Goal: Contribute content: Contribute content

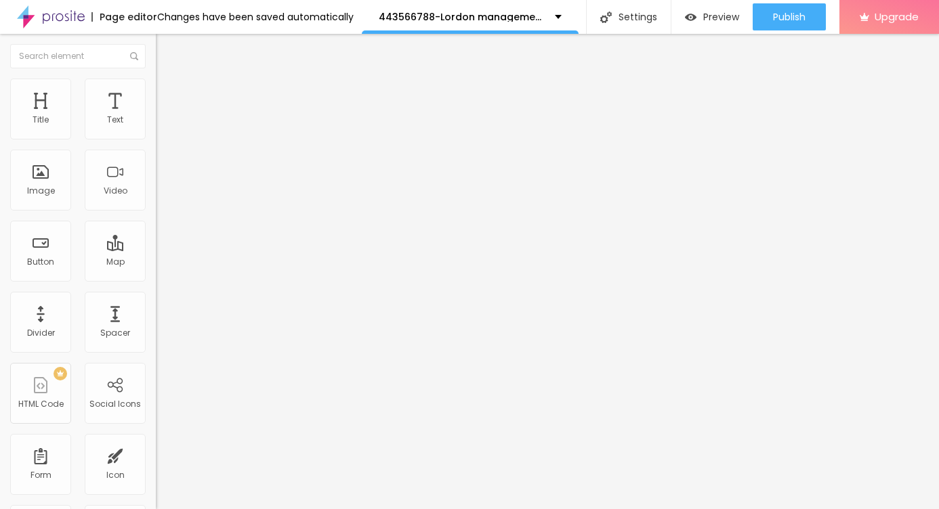
click at [156, 117] on span "Add image" at bounding box center [184, 111] width 56 height 12
click at [168, 93] on span "Style" at bounding box center [178, 88] width 20 height 12
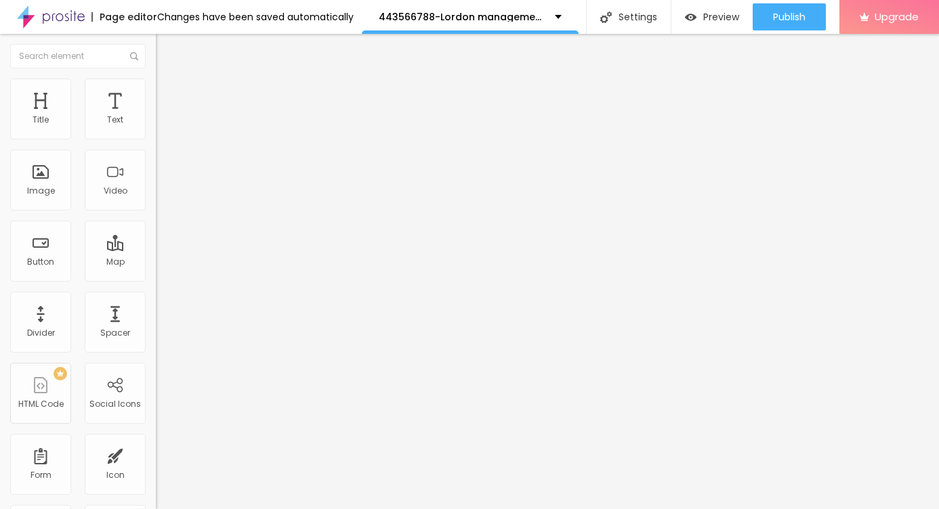
type input "90"
type input "50"
type input "35"
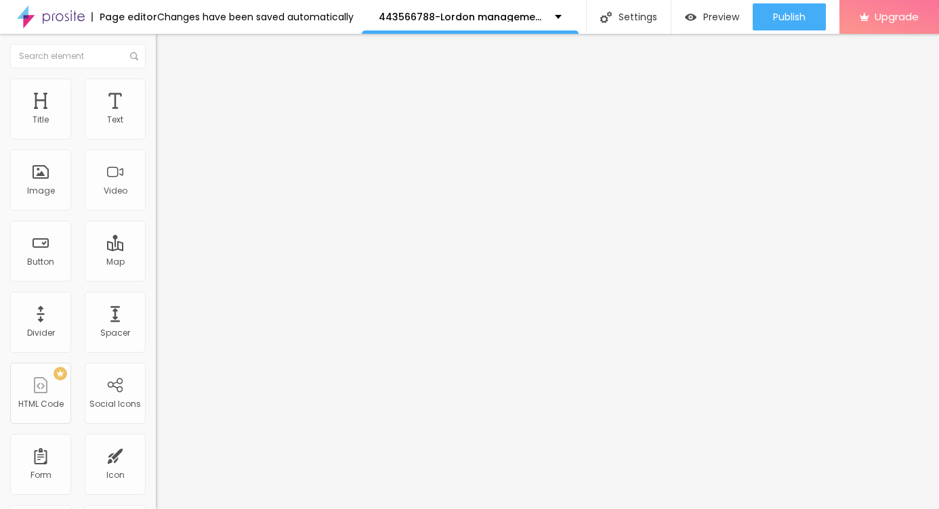
type input "35"
type input "30"
type input "25"
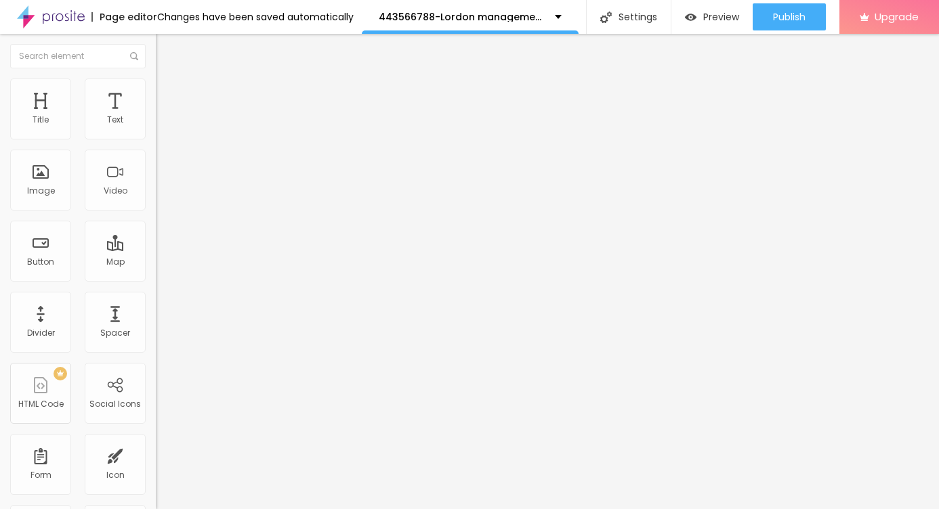
type input "20"
type input "15"
type input "10"
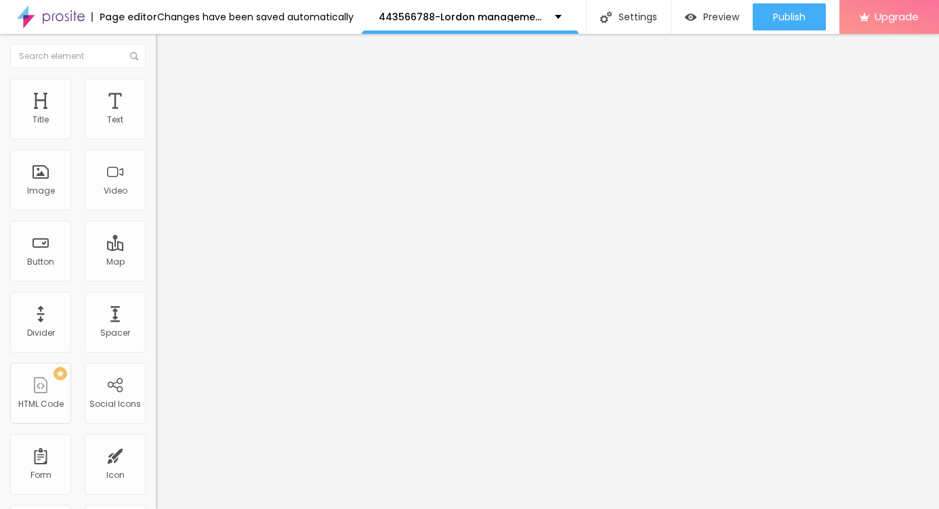
drag, startPoint x: 142, startPoint y: 146, endPoint x: -15, endPoint y: 136, distance: 156.8
type input "10"
click at [156, 136] on input "range" at bounding box center [199, 133] width 87 height 11
click at [168, 93] on span "Advanced" at bounding box center [190, 88] width 44 height 12
drag, startPoint x: 83, startPoint y: 154, endPoint x: 0, endPoint y: 152, distance: 83.4
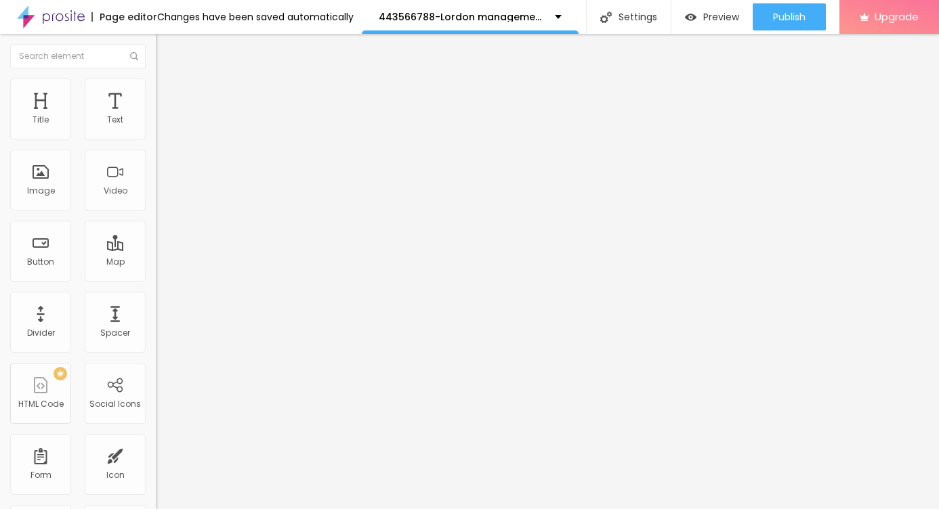
click at [156, 152] on div "Text Click me Align Size Default Small Default Big Link URL https:// Open in ne…" at bounding box center [234, 204] width 156 height 197
paste input "→ VIEW DOCUMENT HERE"
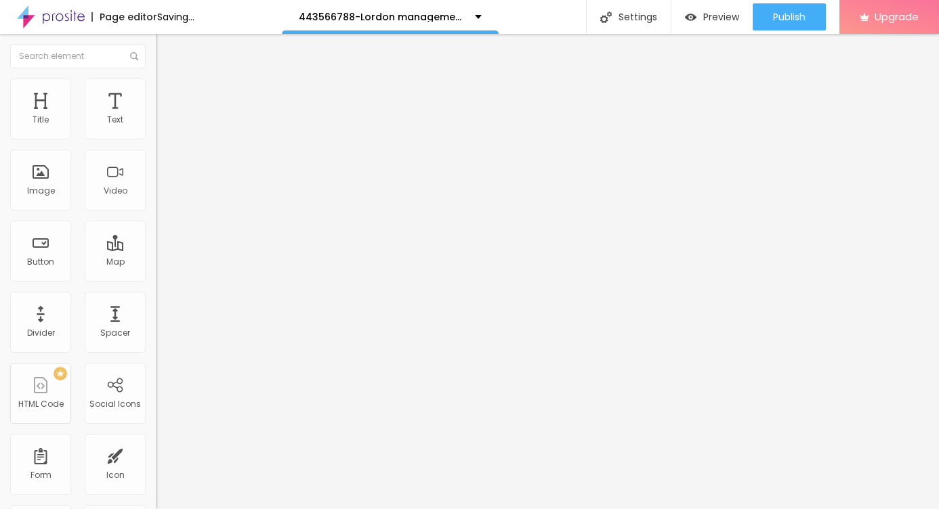
type input "→ VIEW DOCUMENT HERE"
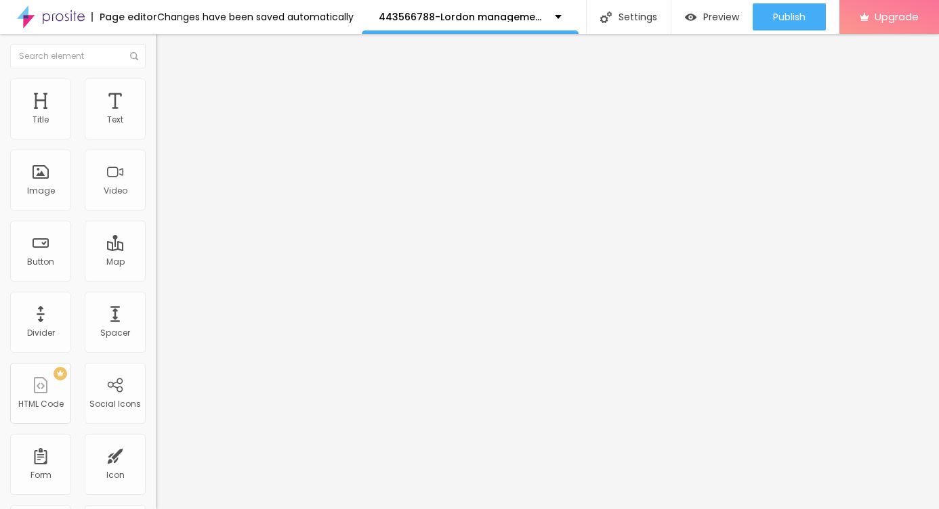
click at [156, 92] on li "Style" at bounding box center [234, 86] width 156 height 14
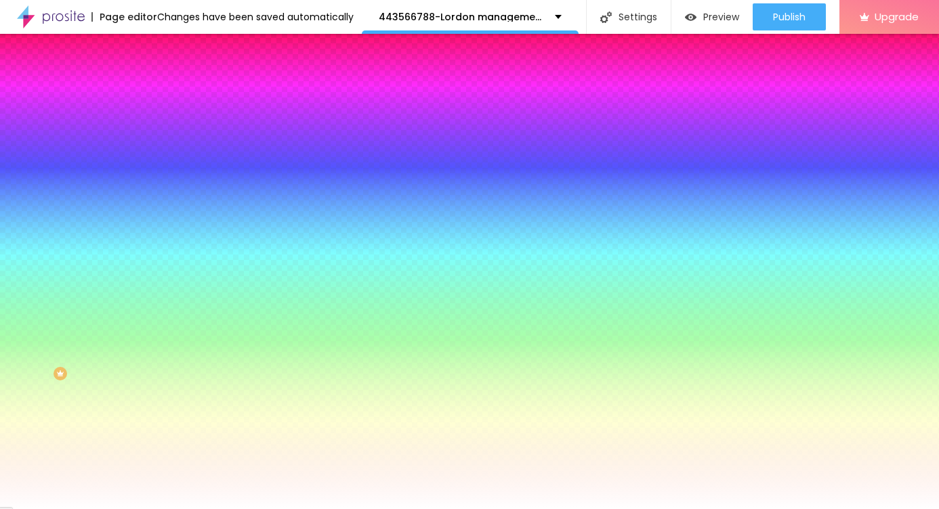
click at [168, 96] on span "Advanced" at bounding box center [190, 102] width 44 height 12
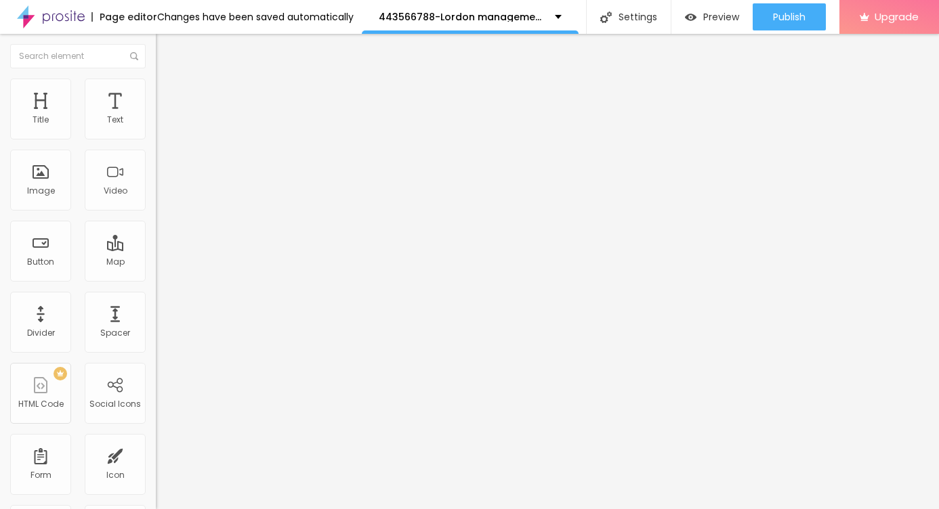
type input "9"
type input "21"
type input "22"
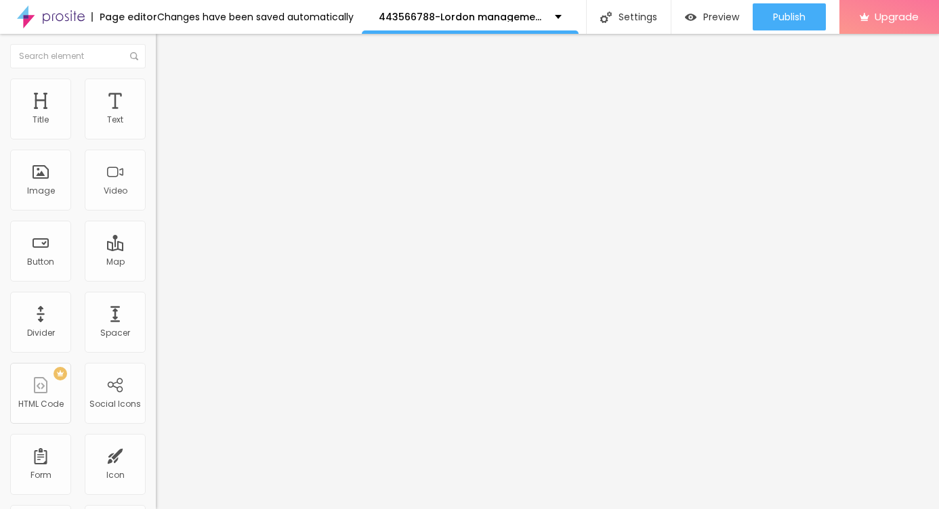
type input "22"
type input "21"
type input "20"
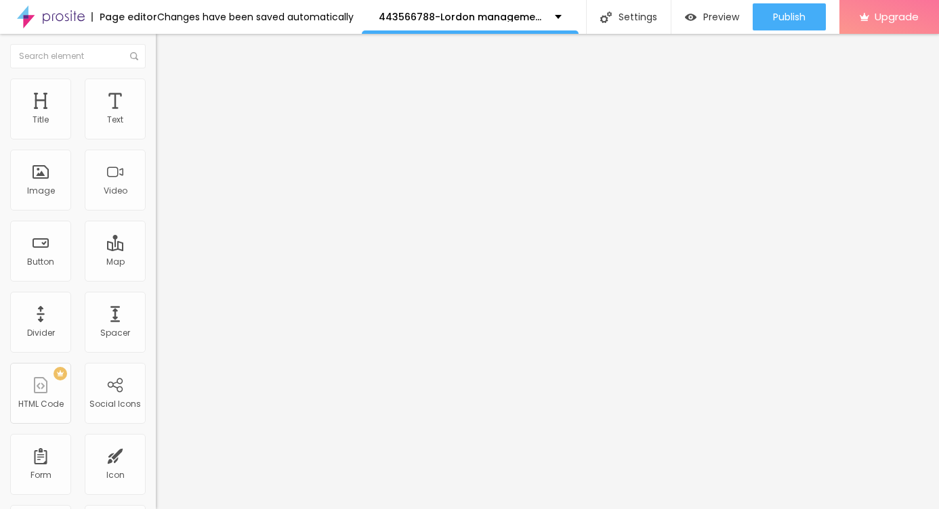
drag, startPoint x: 37, startPoint y: 134, endPoint x: 48, endPoint y: 134, distance: 11.5
click at [156, 263] on input "range" at bounding box center [199, 268] width 87 height 11
type input "22"
type input "25"
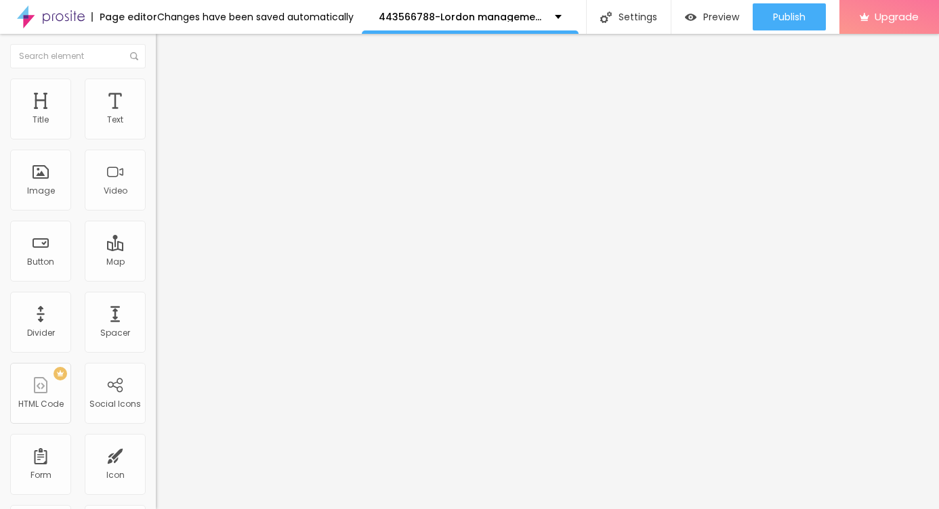
type input "25"
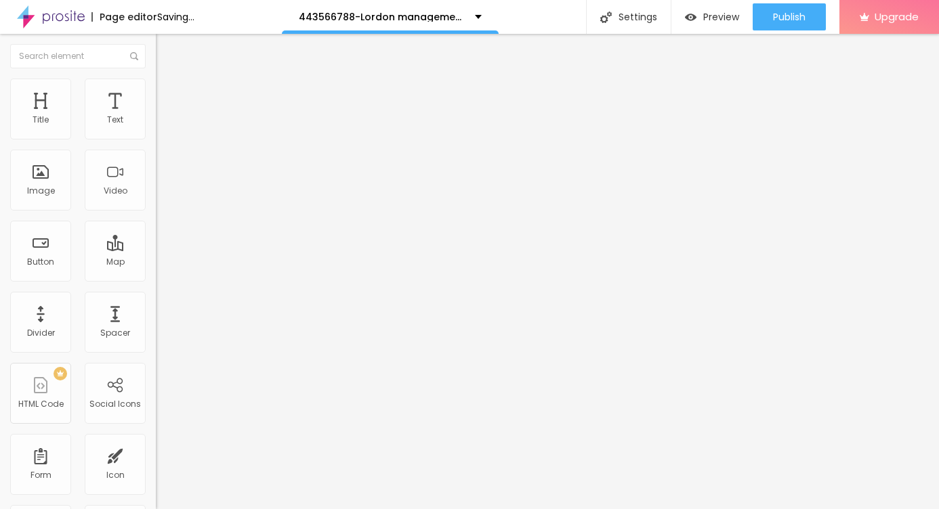
type input "24"
type input "23"
type input "22"
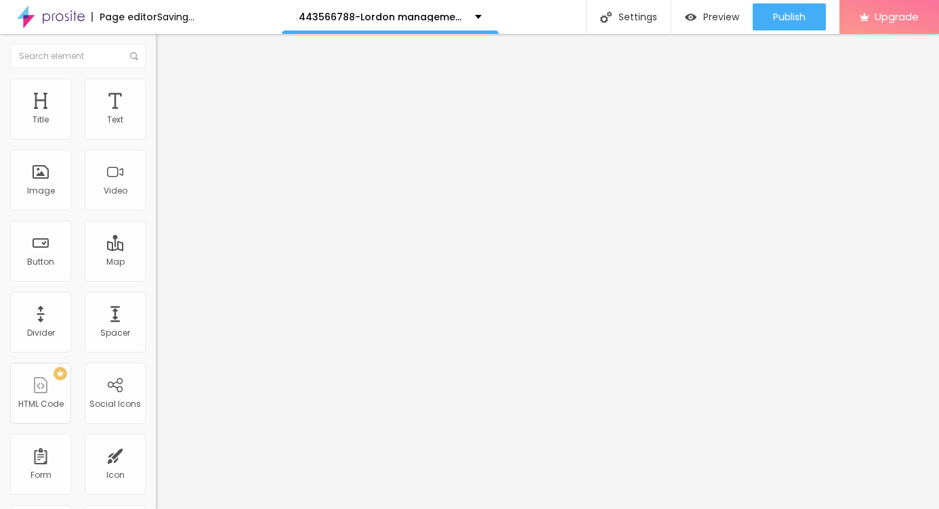
type input "22"
type input "21"
type input "22"
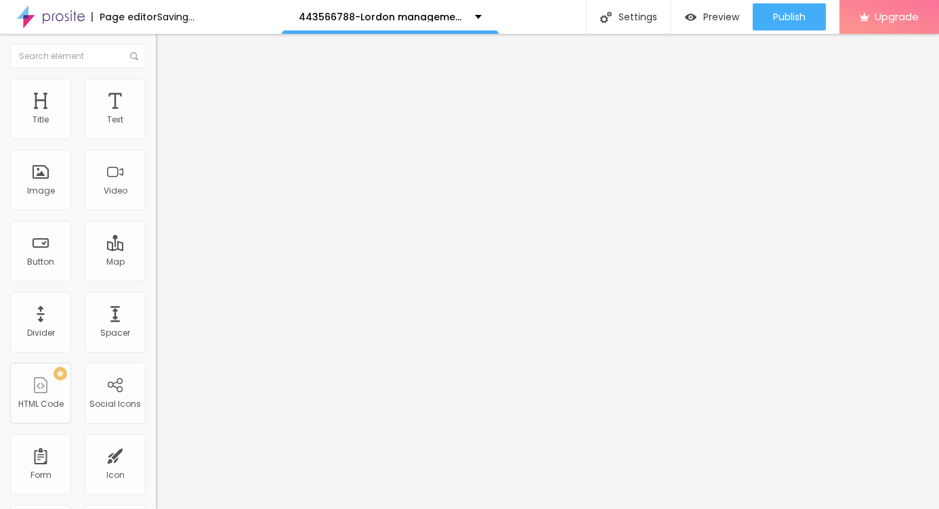
type input "23"
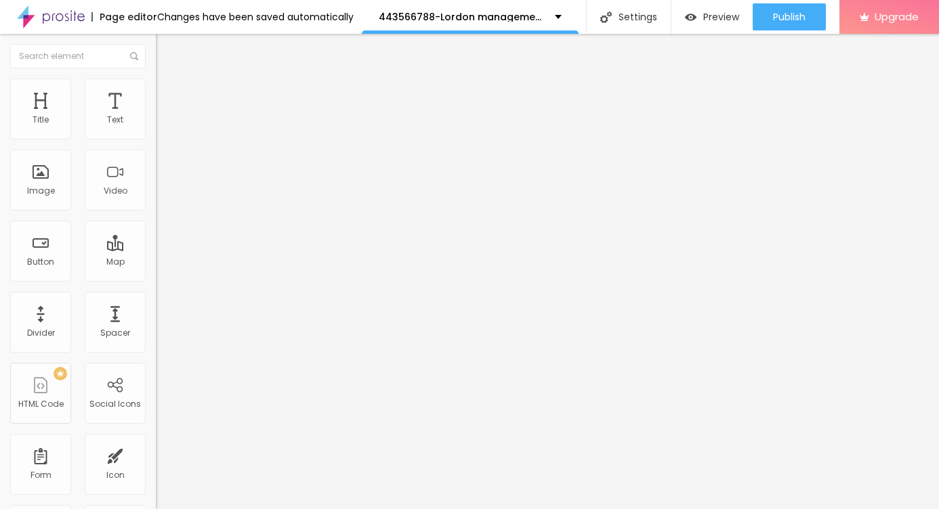
type input "22"
click at [156, 263] on input "range" at bounding box center [199, 268] width 87 height 11
click at [168, 93] on span "Advanced" at bounding box center [190, 88] width 44 height 12
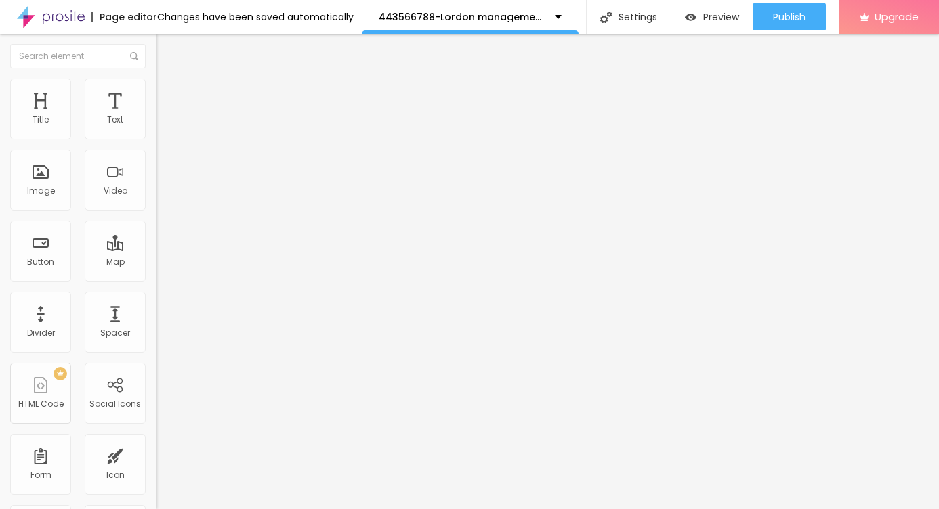
type input "14"
type input "17"
type input "30"
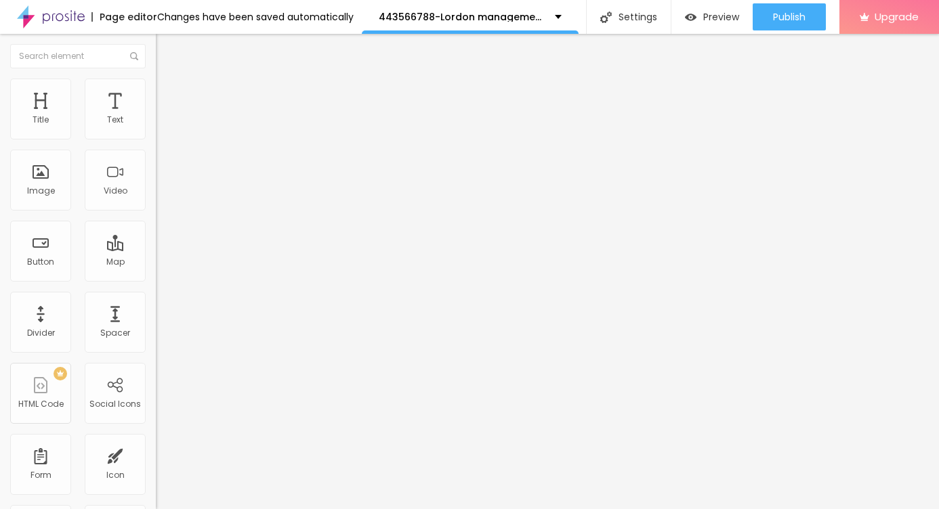
type input "30"
type input "34"
type input "36"
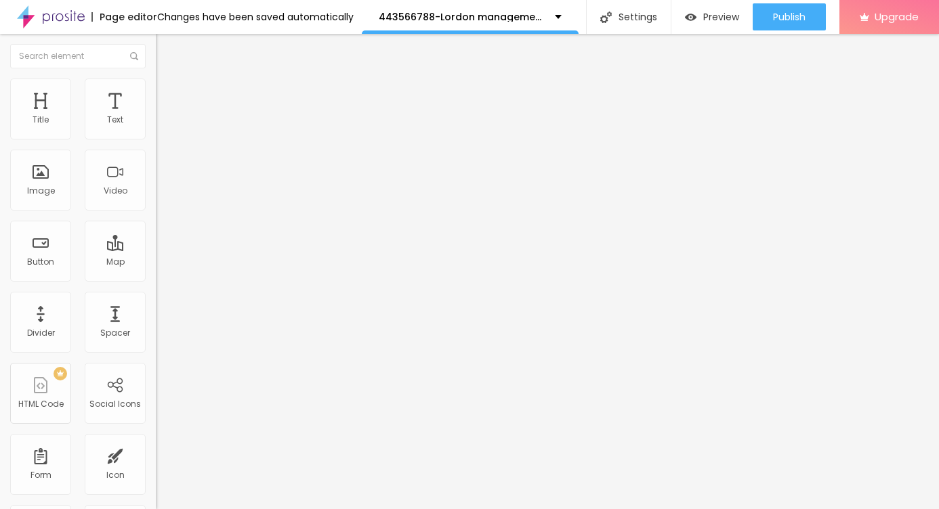
type input "37"
type input "36"
type input "35"
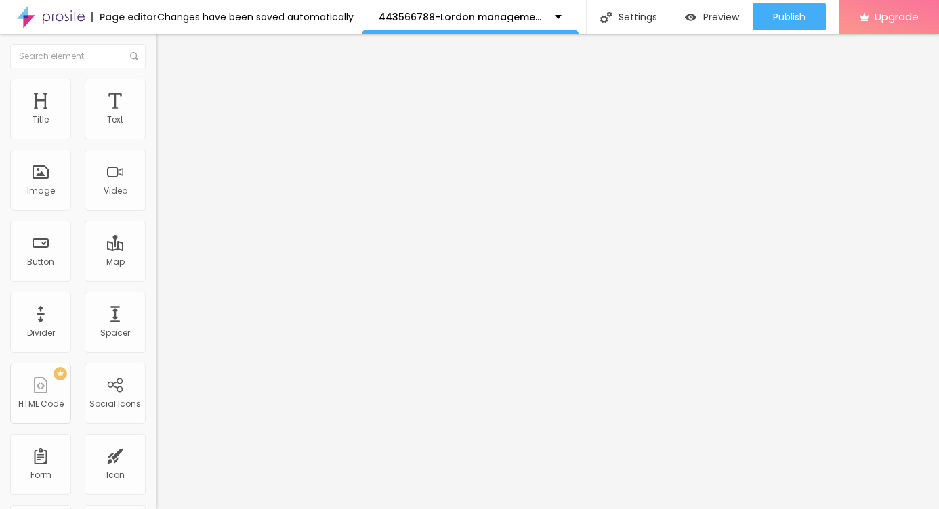
type input "35"
type input "34"
type input "32"
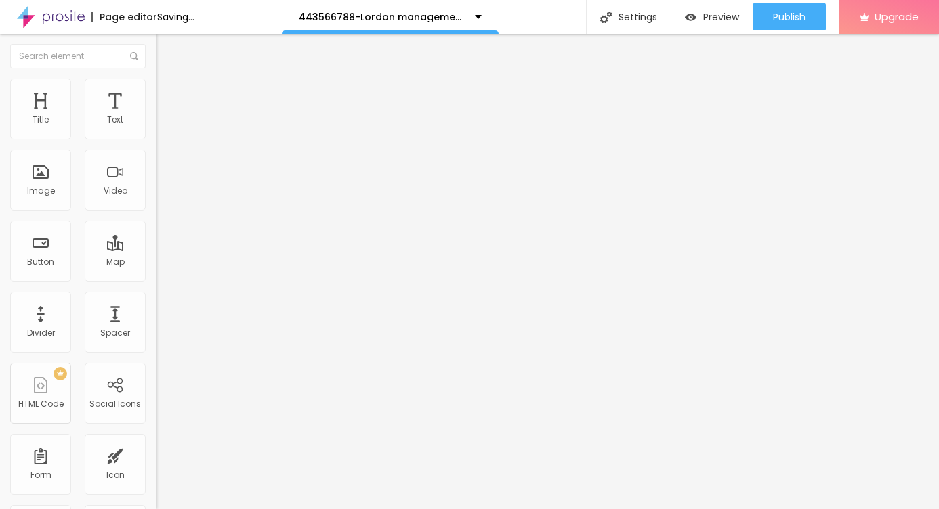
type input "31"
type input "30"
type input "29"
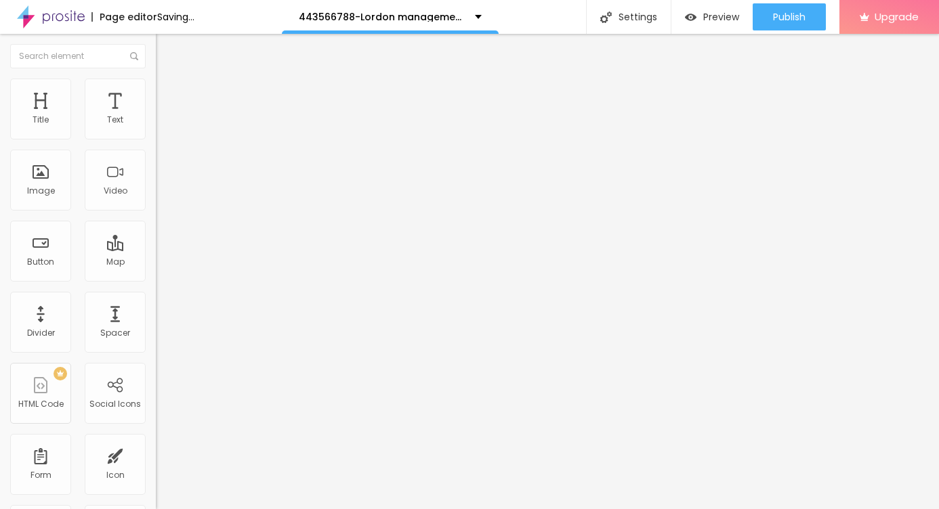
type input "29"
type input "28"
type input "27"
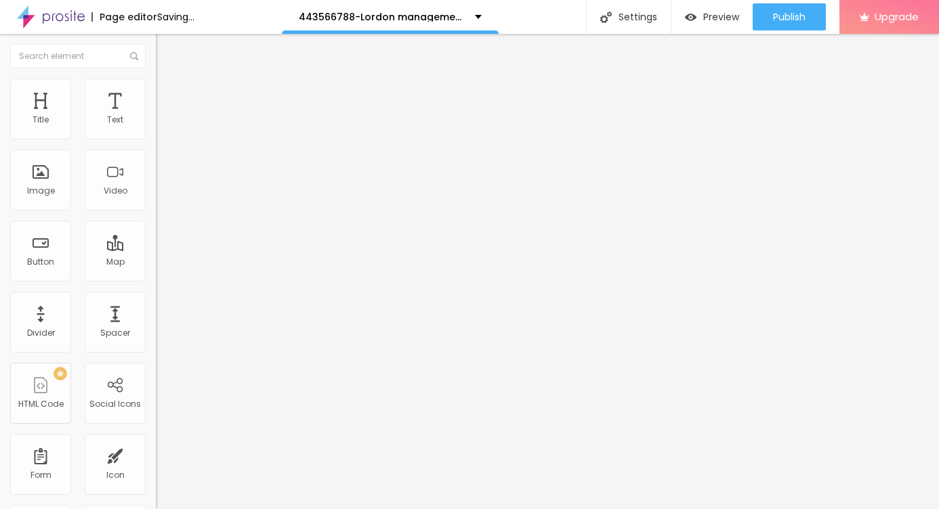
type input "26"
type input "25"
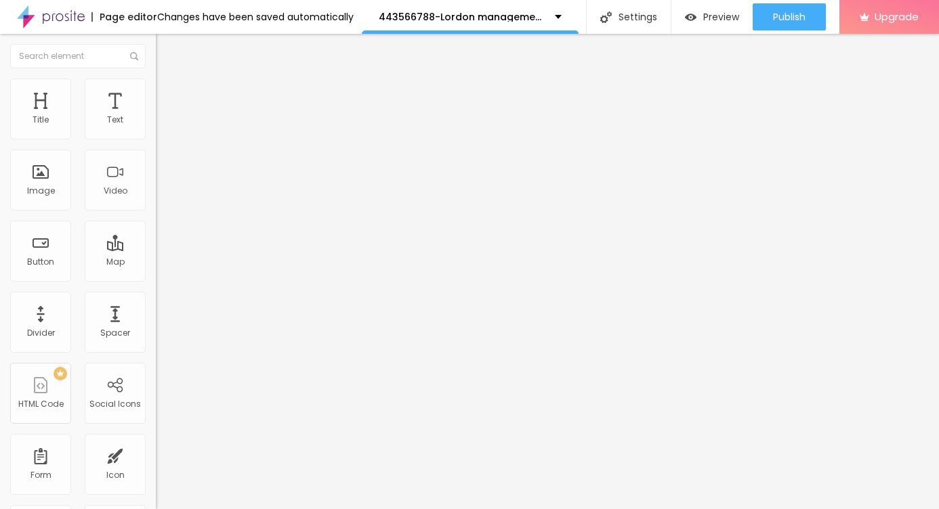
type input "26"
drag, startPoint x: 43, startPoint y: 132, endPoint x: 53, endPoint y: 133, distance: 10.2
click at [156, 249] on input "range" at bounding box center [199, 254] width 87 height 11
type input "27"
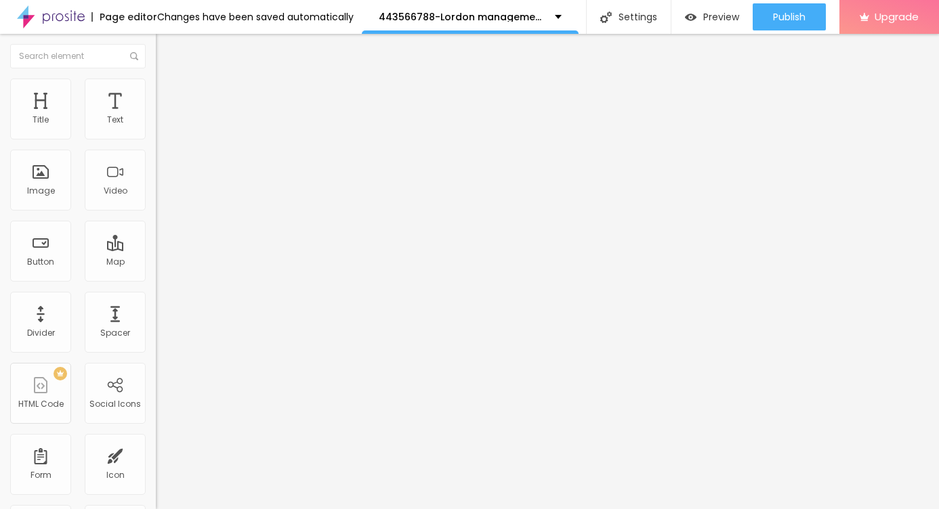
type input "27"
type input "28"
type input "27"
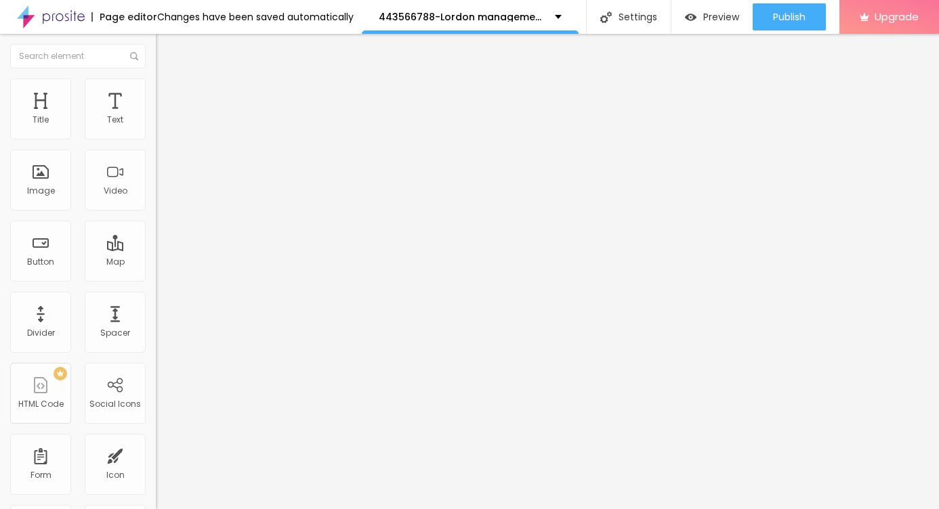
type input "26"
type input "25"
type input "24"
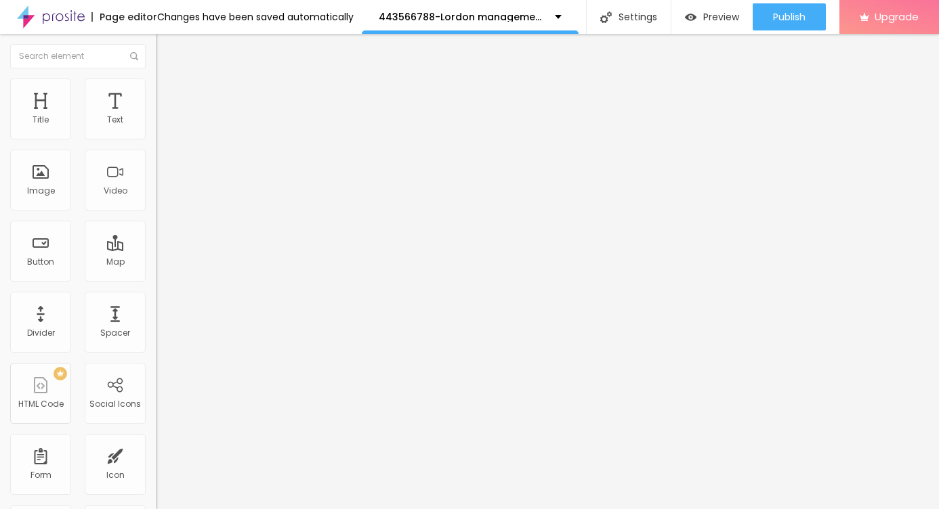
type input "24"
type input "25"
type input "26"
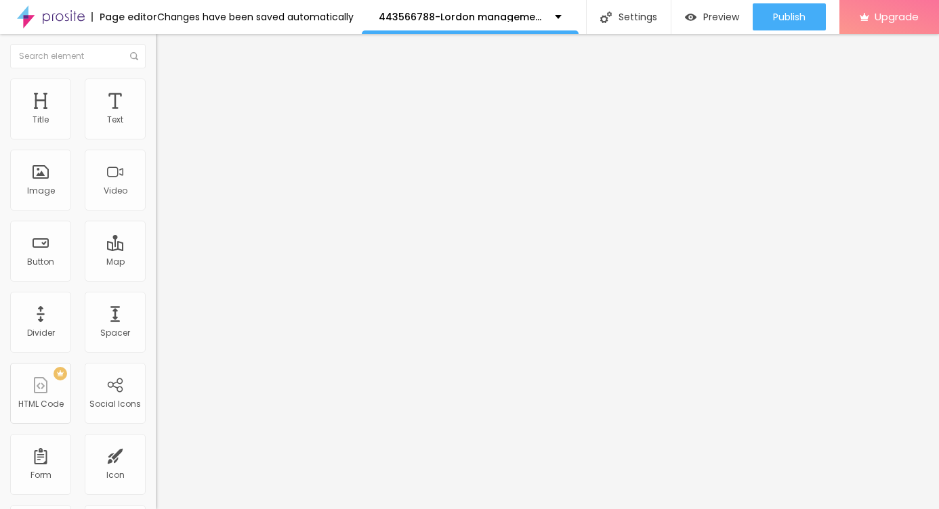
type input "25"
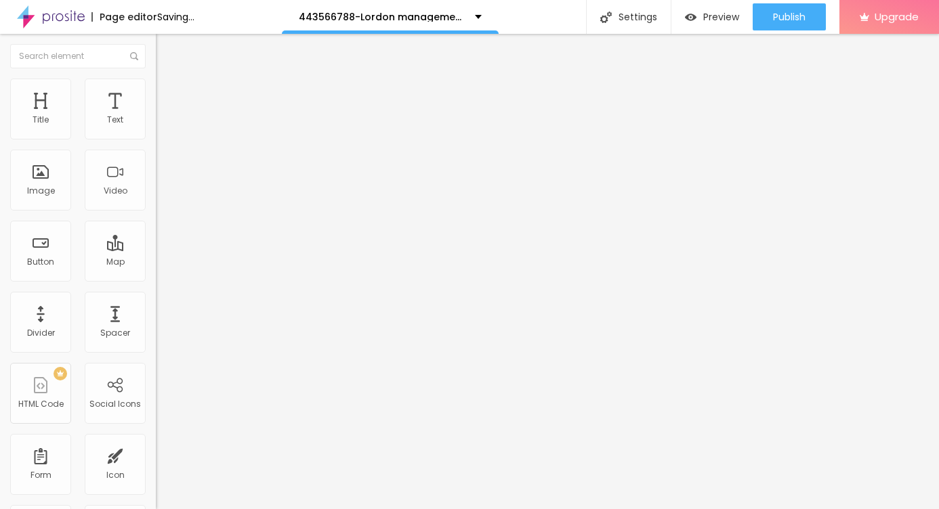
type input "25"
click at [156, 249] on input "range" at bounding box center [199, 254] width 87 height 11
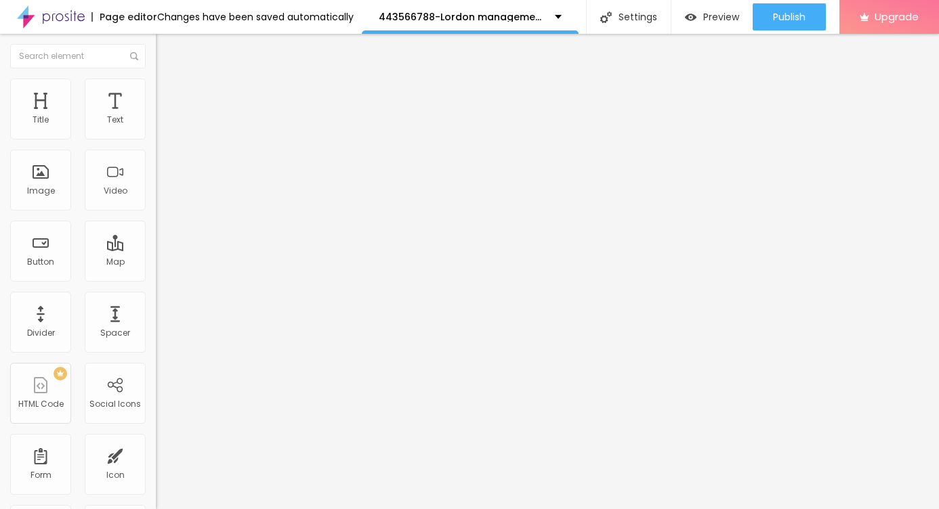
drag, startPoint x: 66, startPoint y: 285, endPoint x: 1, endPoint y: 280, distance: 64.5
click at [156, 280] on div "Text → VIEW DOCUMENT HERE Align Size Default Small Default Big Link URL https:/…" at bounding box center [234, 204] width 156 height 197
paste input "[DOMAIN_NAME][URL]"
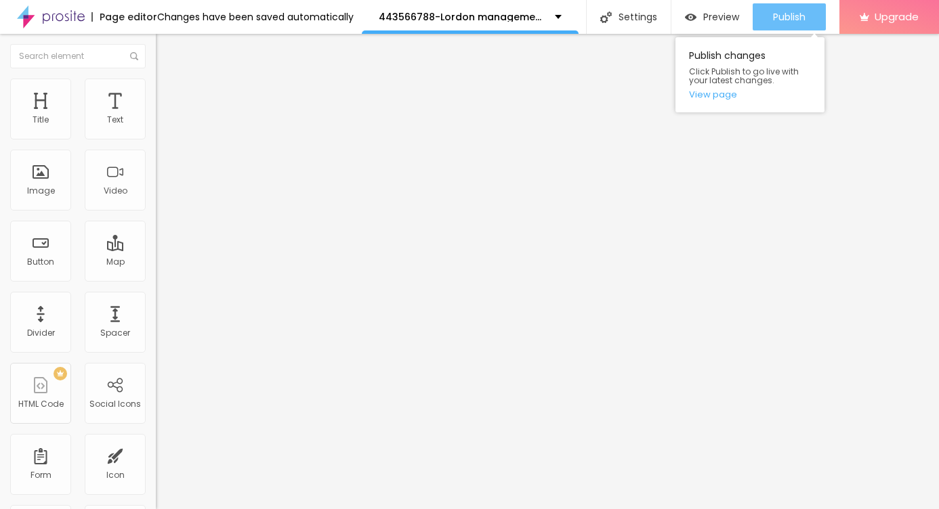
type input "[URL][DOMAIN_NAME]"
click at [786, 12] on span "Publish" at bounding box center [789, 17] width 33 height 11
